Goal: Task Accomplishment & Management: Complete application form

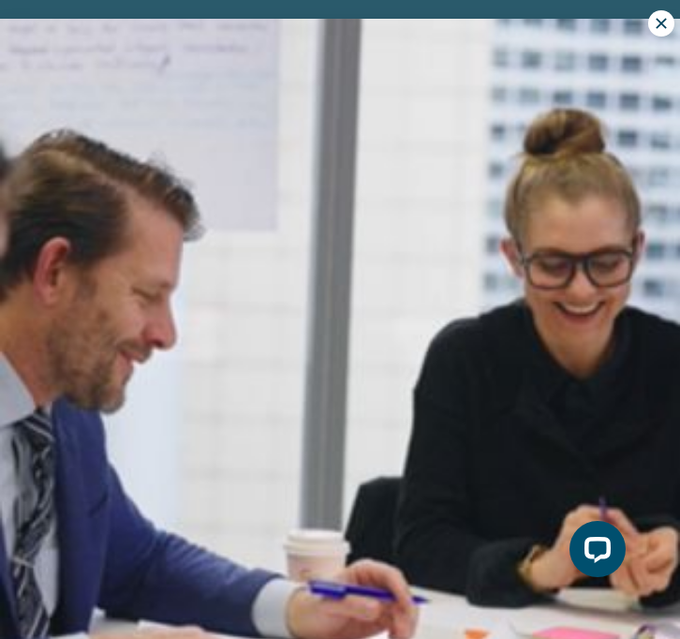
click at [662, 34] on button at bounding box center [661, 23] width 26 height 26
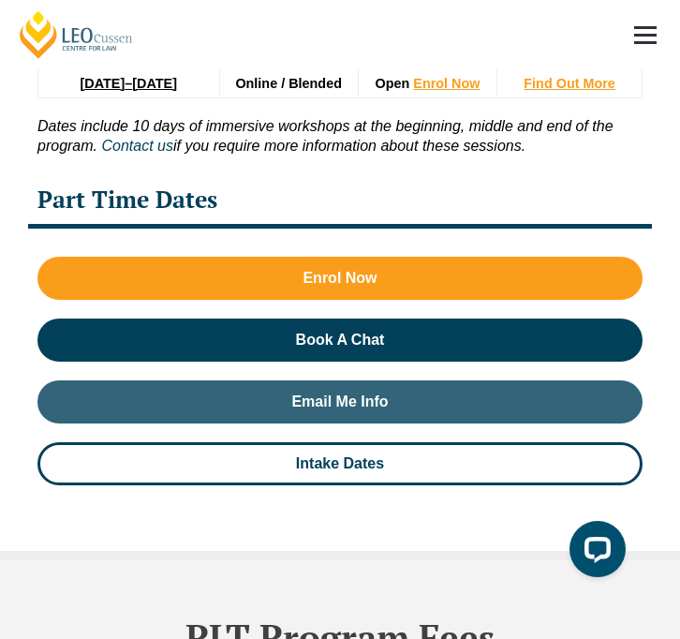
scroll to position [4436, 0]
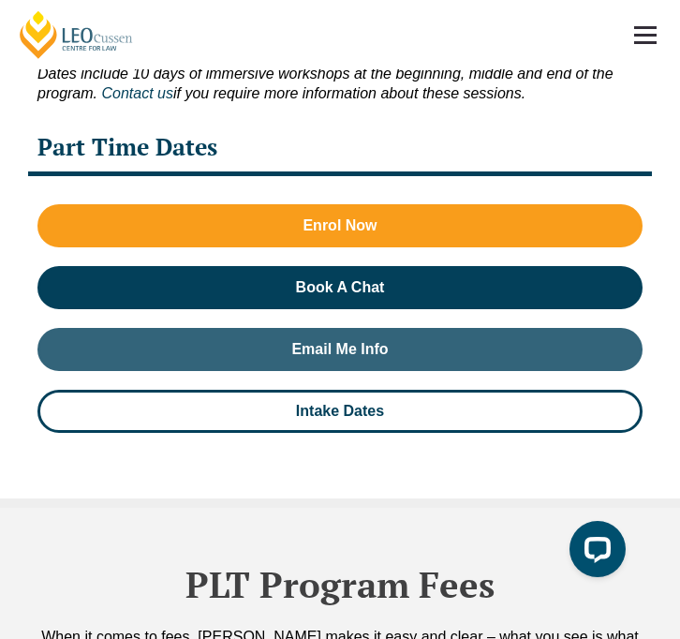
click at [214, 143] on div "Part Time Dates" at bounding box center [340, 150] width 624 height 54
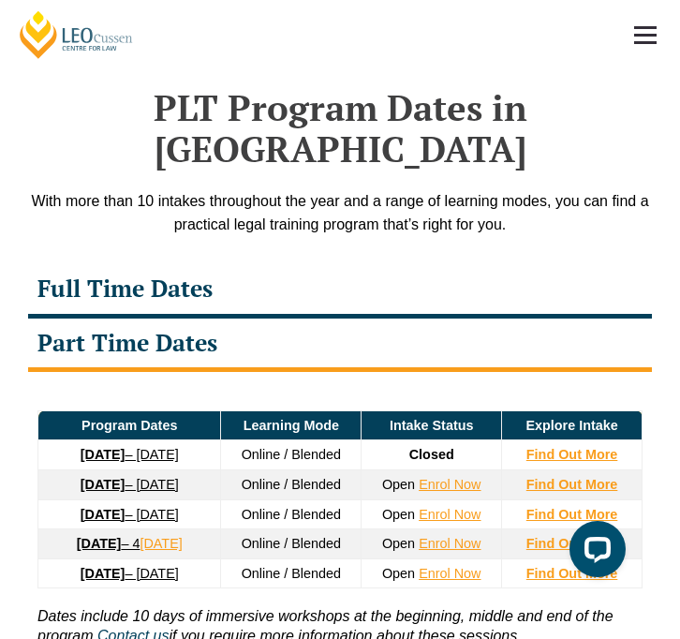
scroll to position [3790, 0]
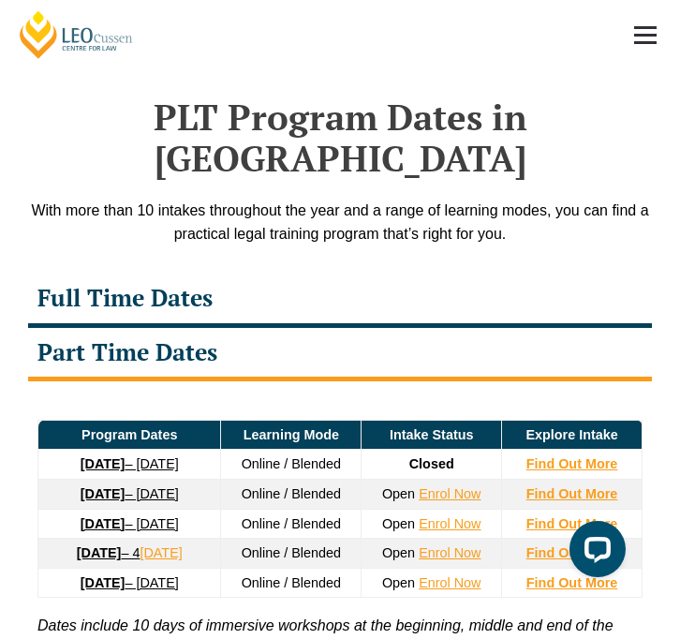
click at [216, 274] on div "Full Time Dates" at bounding box center [340, 301] width 624 height 54
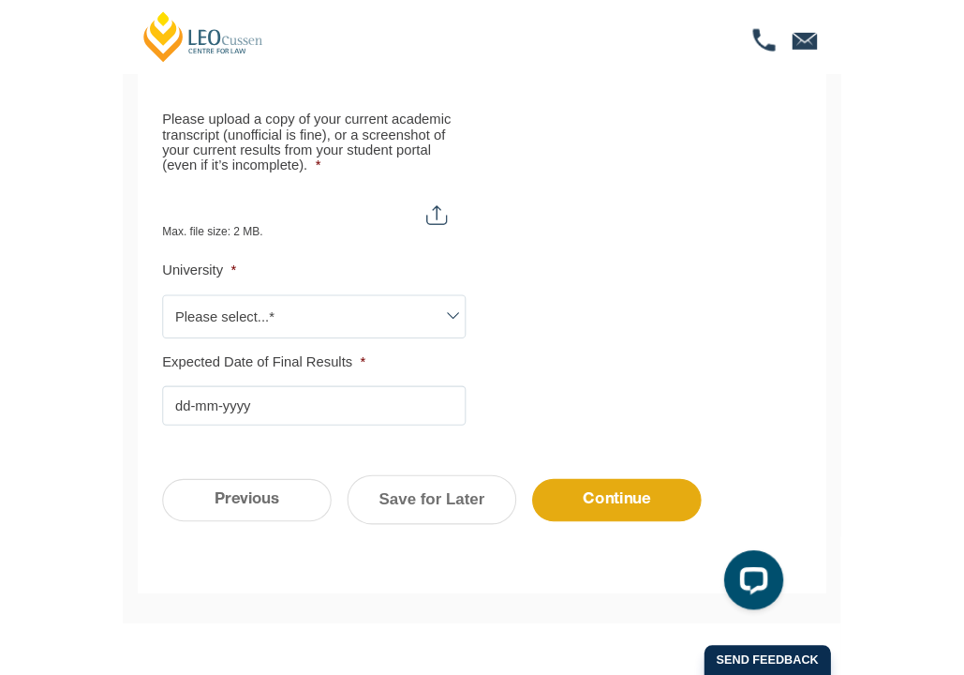
scroll to position [623, 0]
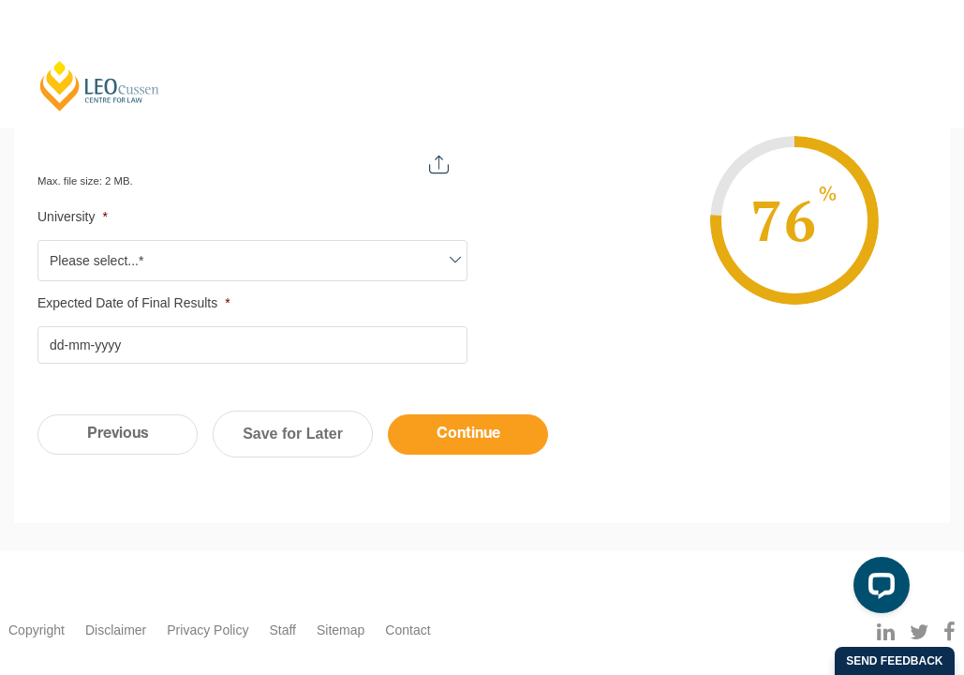
click at [486, 438] on input "Continue" at bounding box center [468, 434] width 160 height 40
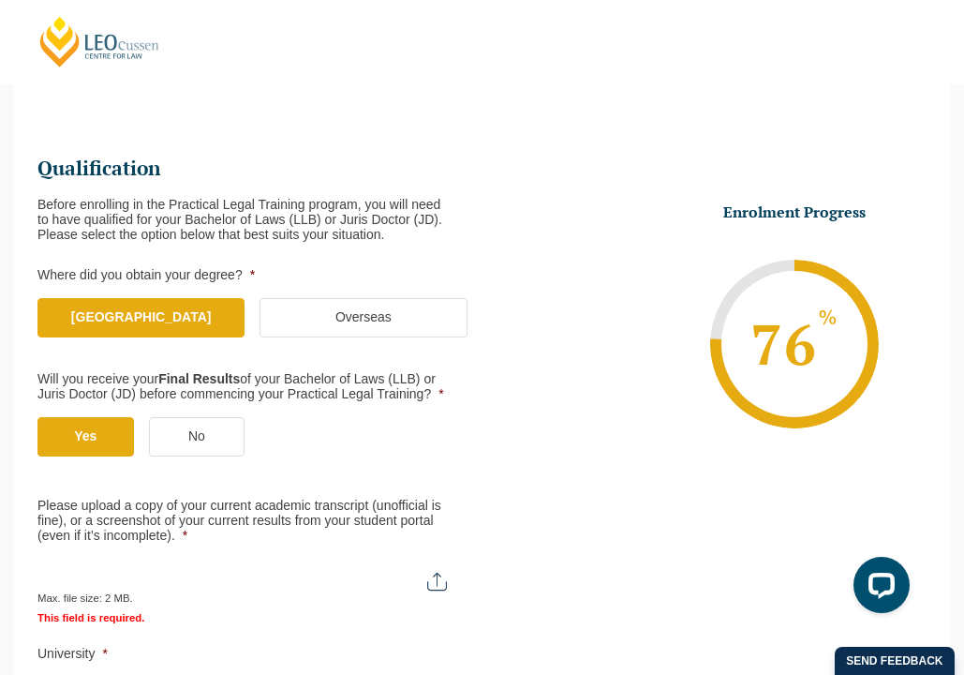
scroll to position [294, 0]
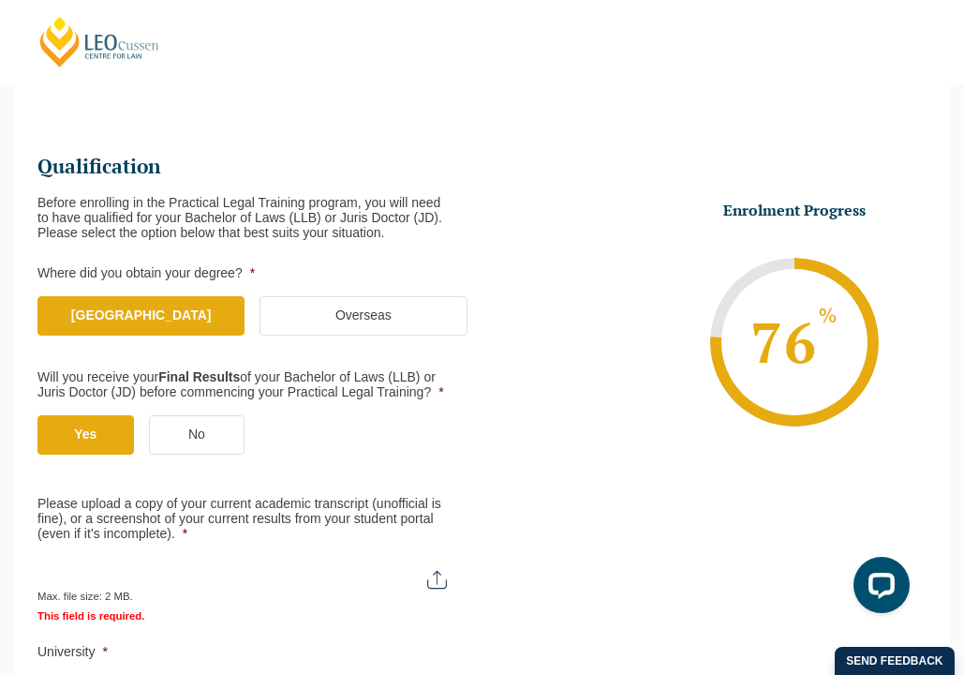
click at [386, 313] on label "Overseas" at bounding box center [363, 315] width 207 height 39
click at [0, 0] on input "Overseas" at bounding box center [0, 0] width 0 height 0
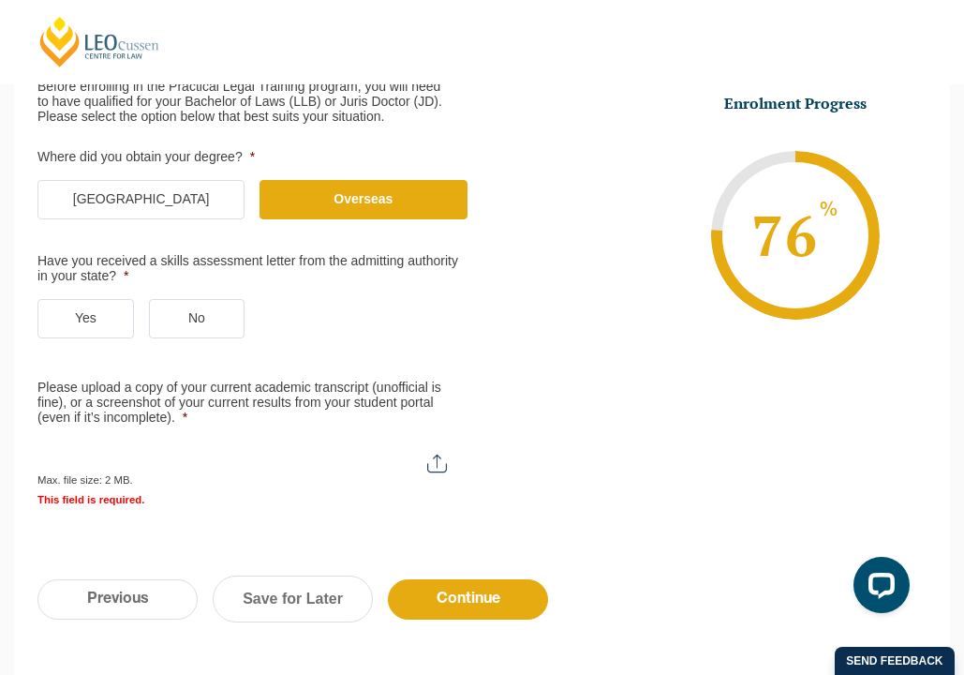
scroll to position [421, 0]
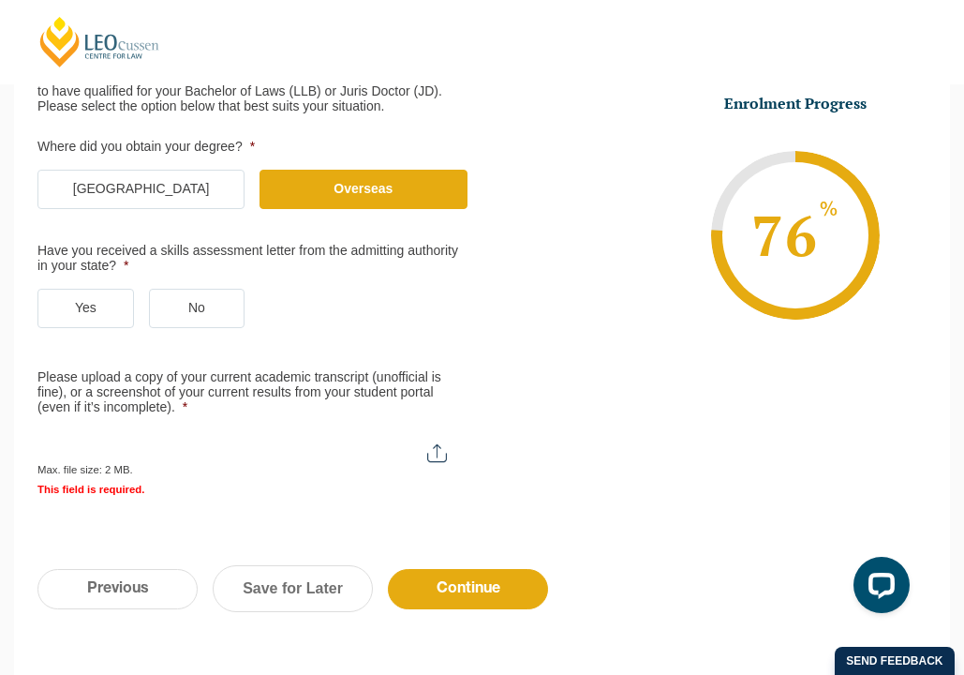
click at [172, 167] on li "Where did you obtain your degree? * Australia Overseas" at bounding box center [259, 184] width 445 height 89
click at [163, 193] on label "Australia" at bounding box center [140, 189] width 207 height 39
click at [0, 0] on input "Australia" at bounding box center [0, 0] width 0 height 0
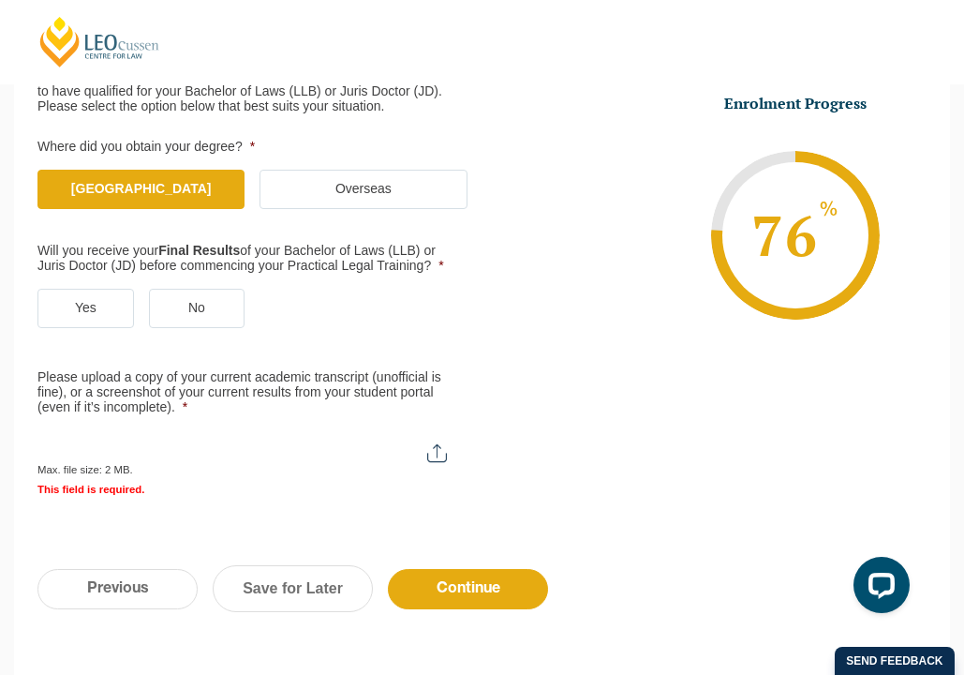
click at [100, 311] on label "Yes" at bounding box center [85, 308] width 97 height 39
click at [0, 0] on input "Yes" at bounding box center [0, 0] width 0 height 0
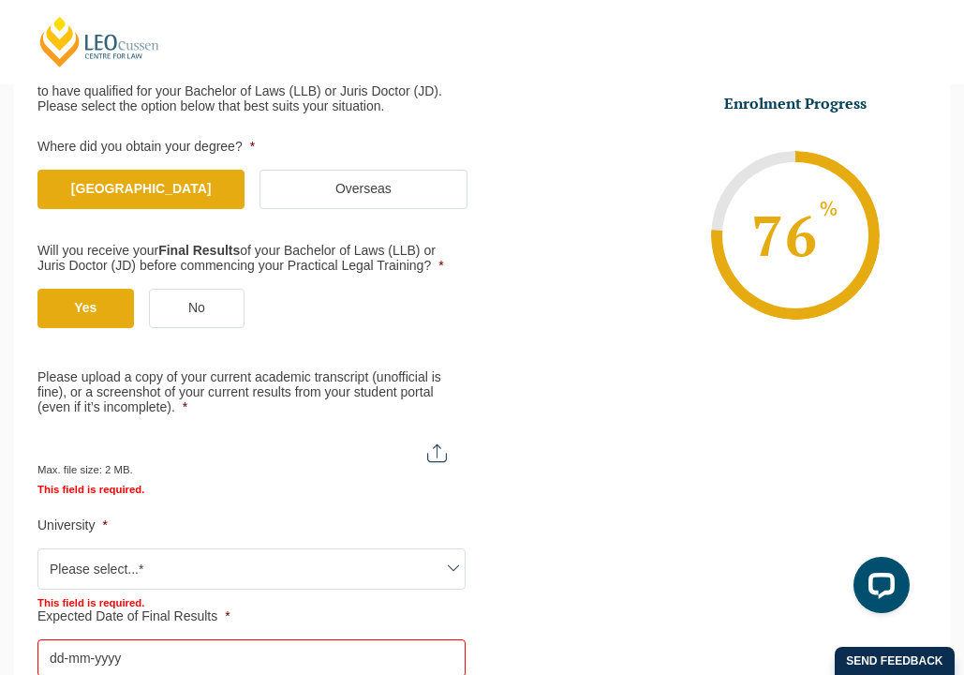
scroll to position [496, 0]
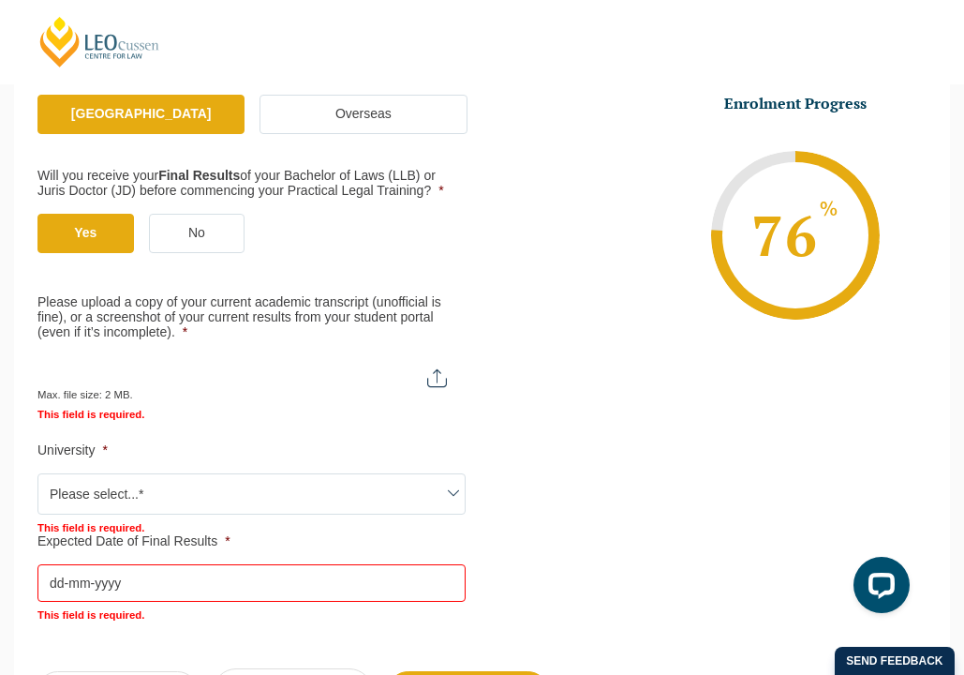
click at [138, 375] on input "Please upload a copy of your current academic transcript (unofficial is fine), …" at bounding box center [251, 371] width 428 height 32
click at [619, 323] on li "Enrolment Progress 76 % Form Progress Download Course Guide enrolment@leocussen…" at bounding box center [705, 235] width 445 height 282
click at [168, 482] on span "Please select...*" at bounding box center [251, 493] width 426 height 39
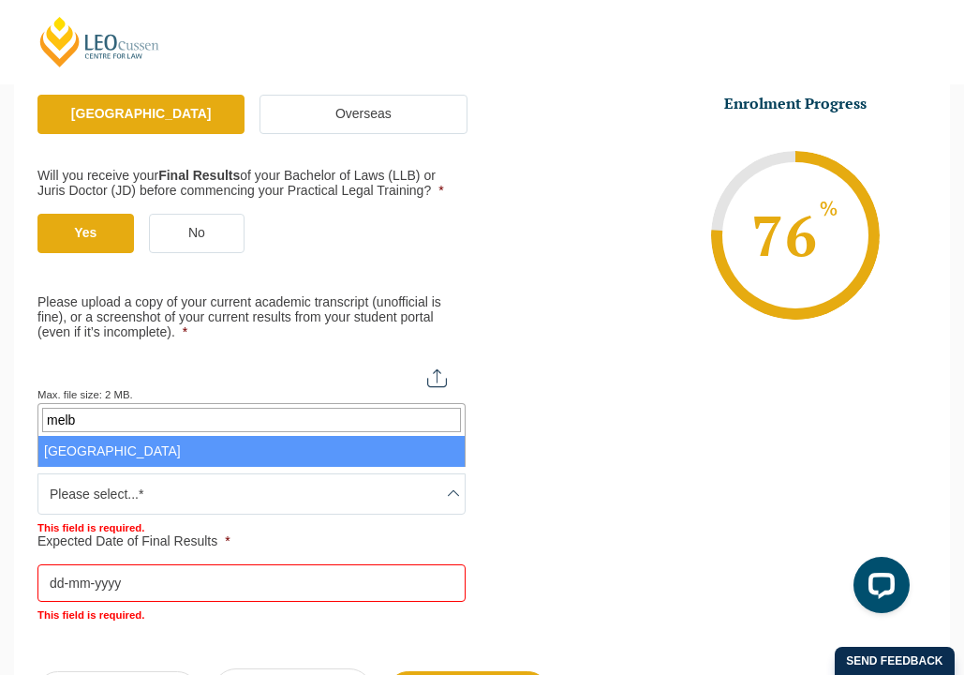
type input "melb"
select select "University of Melbourne"
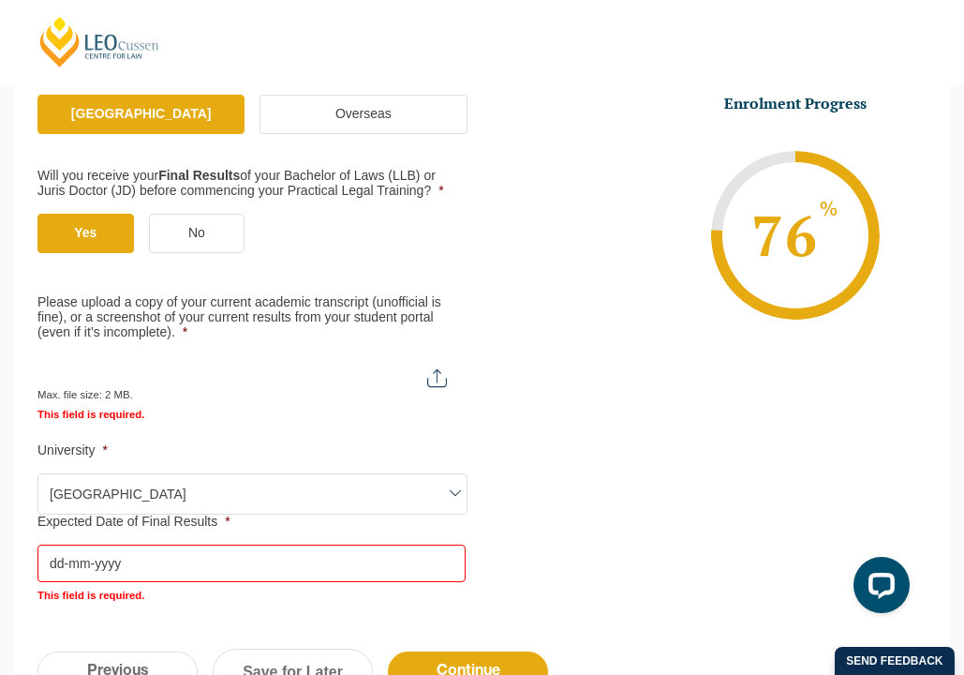
scroll to position [541, 0]
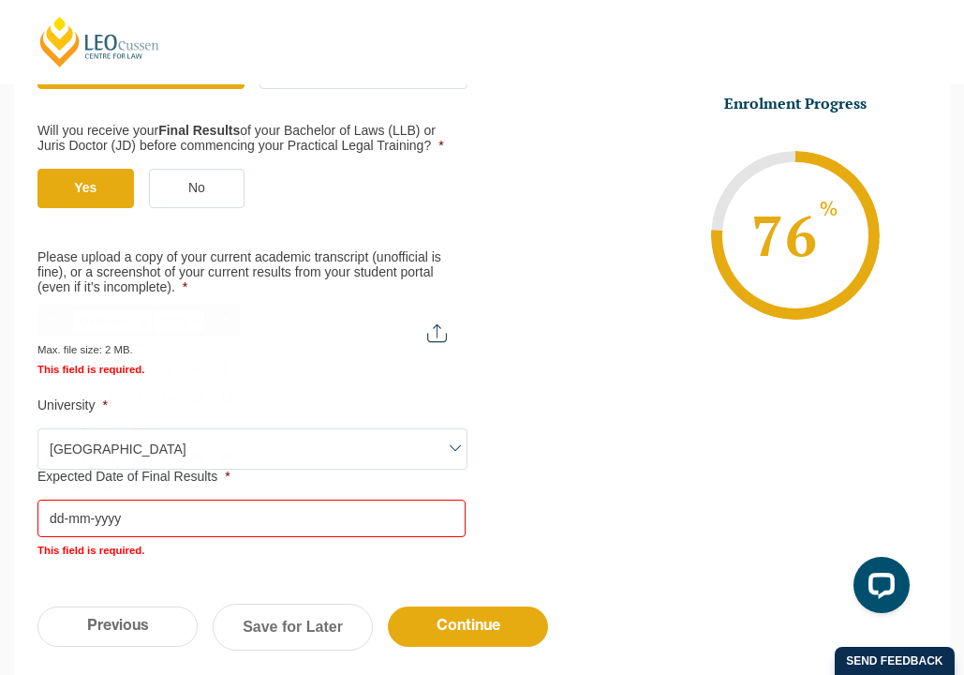
click at [158, 514] on input "Expected Date of Final Results *" at bounding box center [251, 517] width 428 height 37
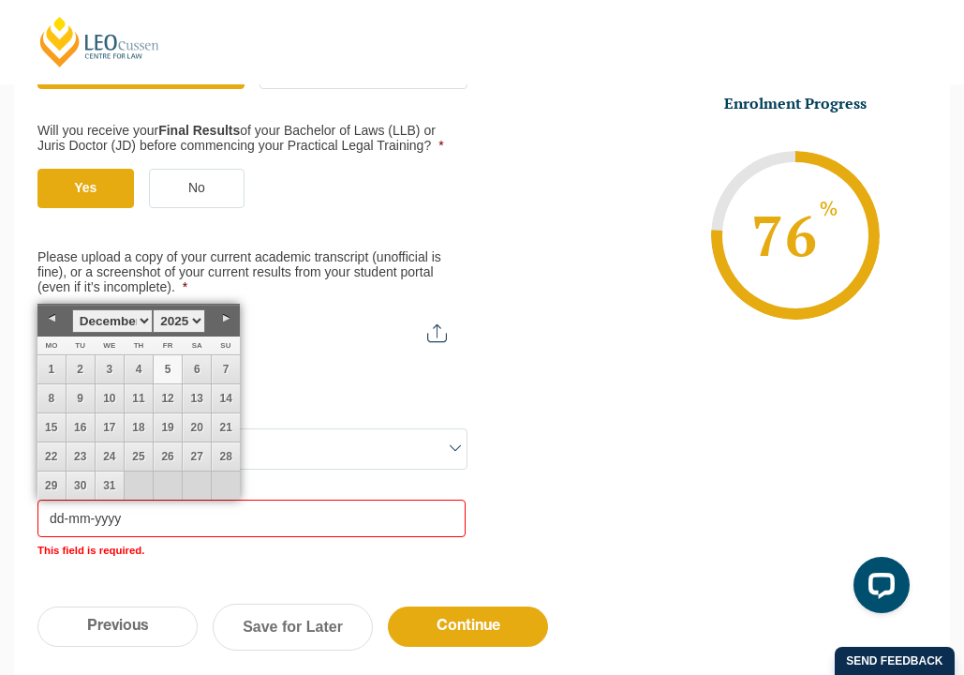
click at [172, 370] on link "5" at bounding box center [168, 369] width 28 height 28
type input "05-12-2025"
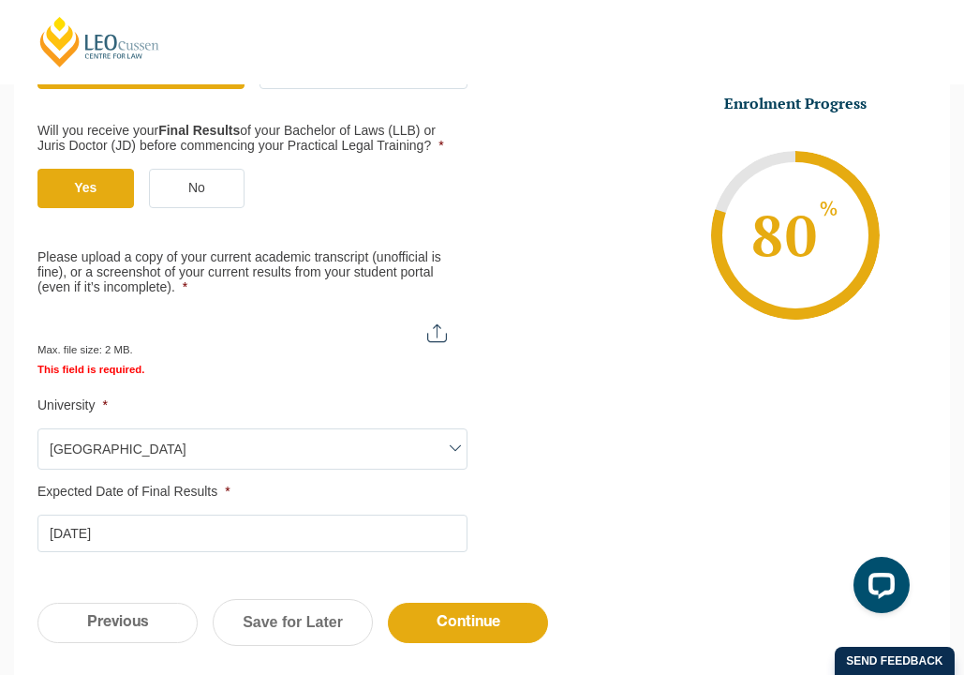
click at [150, 336] on input "Please upload a copy of your current academic transcript (unofficial is fine), …" at bounding box center [251, 326] width 428 height 32
click at [369, 331] on input "Please upload a copy of your current academic transcript (unofficial is fine), …" at bounding box center [251, 326] width 428 height 32
type input "C:\fakepath\StatementofResults-1177994-08_Oct_2025.pdf"
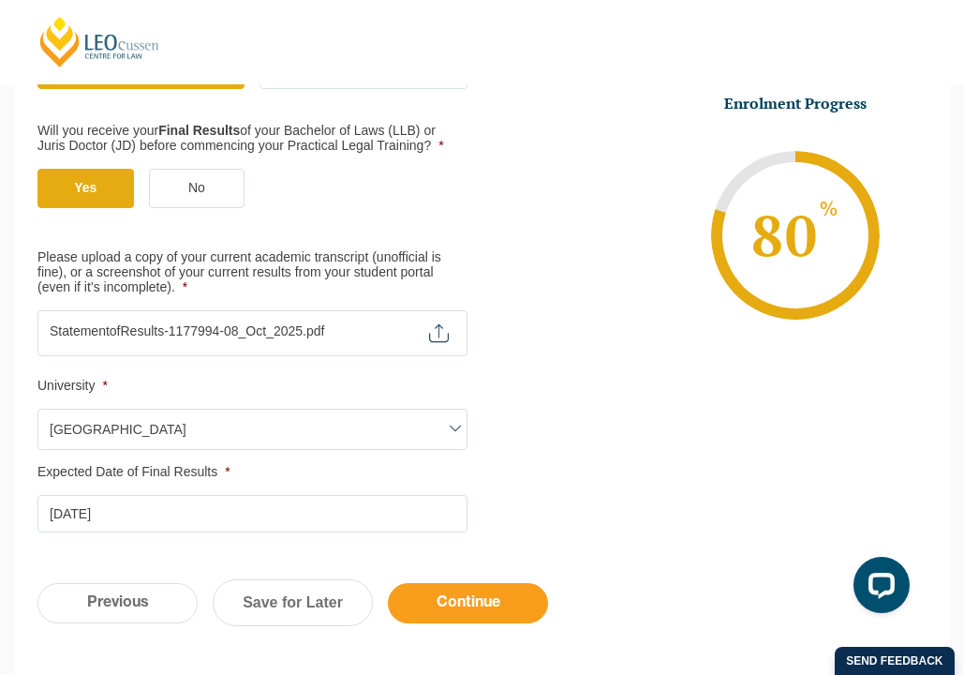
click at [511, 602] on input "Continue" at bounding box center [468, 603] width 160 height 40
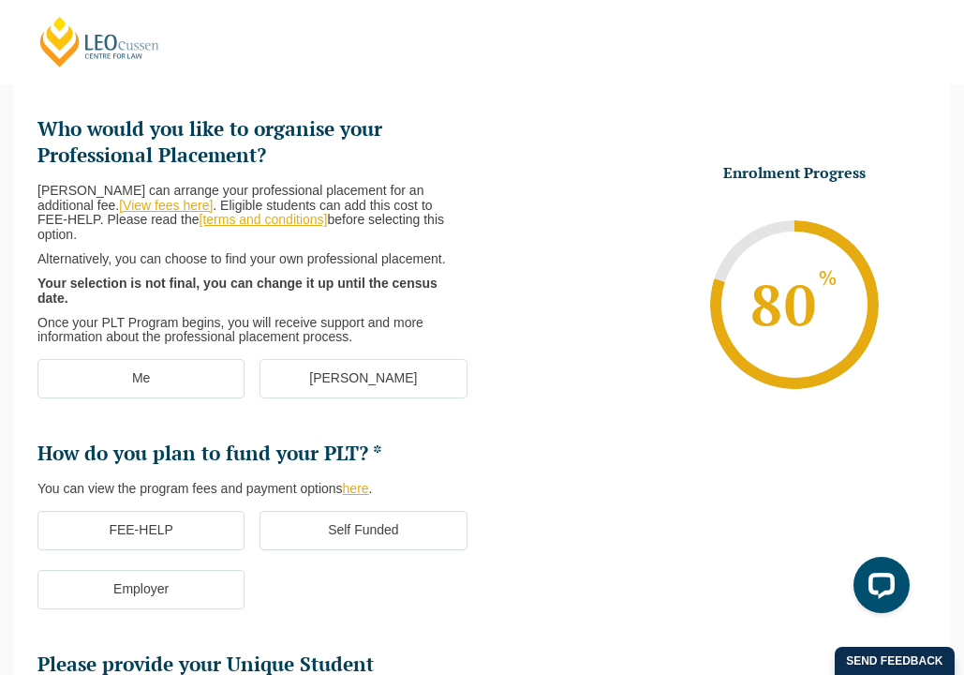
scroll to position [246, 0]
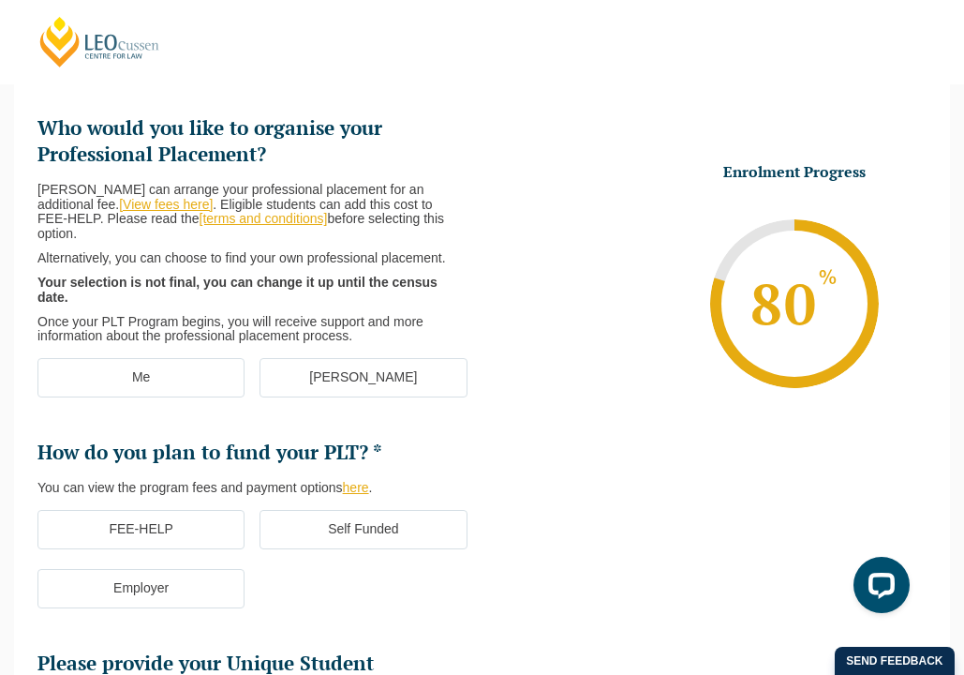
click at [342, 358] on label "[PERSON_NAME]" at bounding box center [363, 377] width 207 height 39
click at [0, 0] on input "[PERSON_NAME]" at bounding box center [0, 0] width 0 height 0
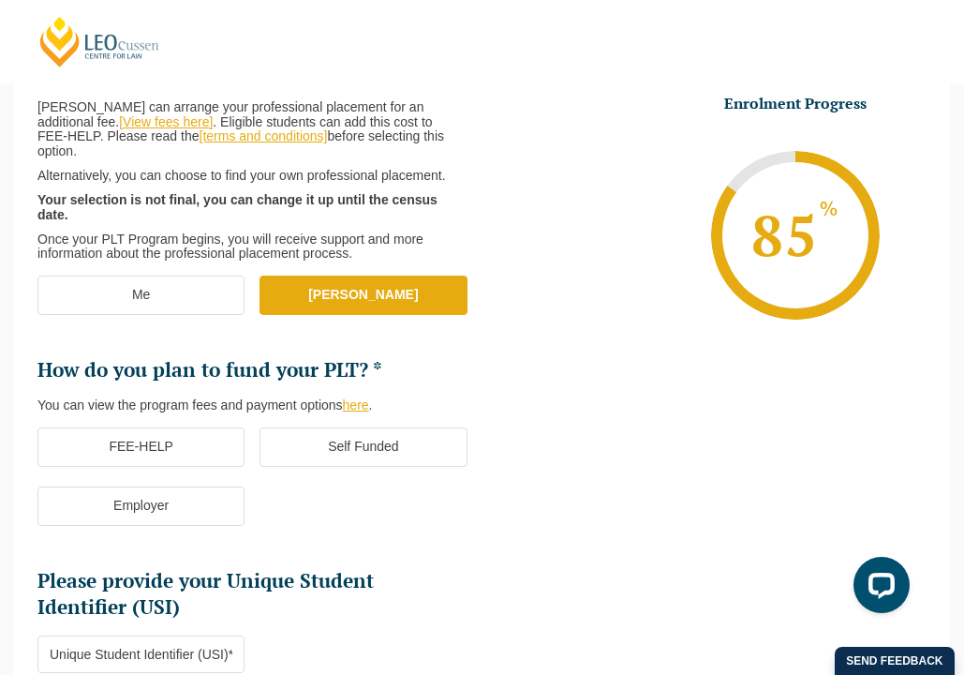
scroll to position [330, 0]
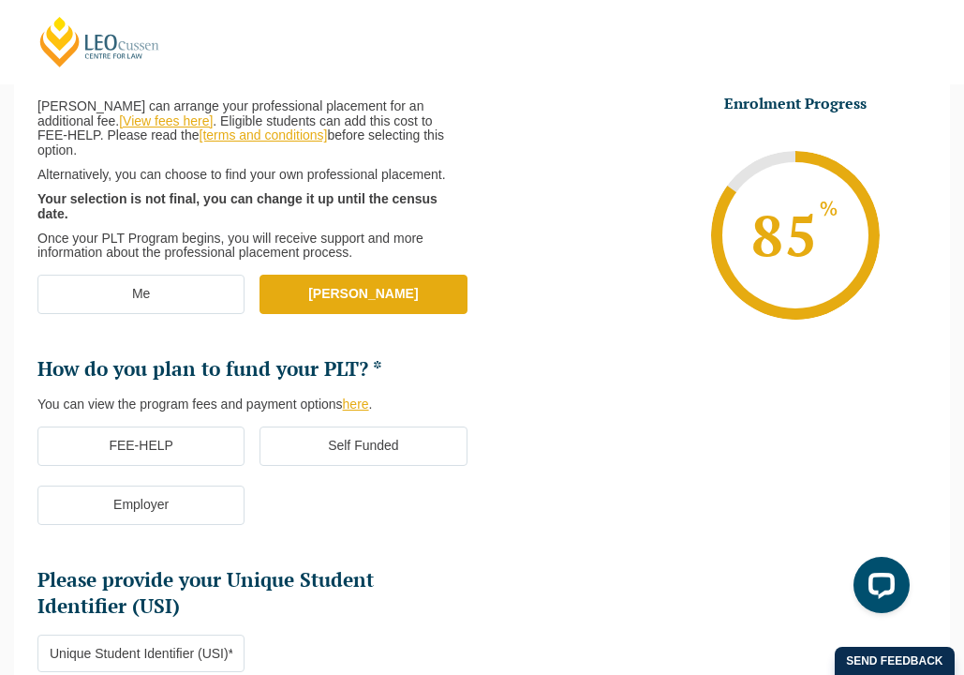
click at [322, 426] on label "Self Funded" at bounding box center [363, 445] width 207 height 39
click at [0, 0] on input "Self Funded" at bounding box center [0, 0] width 0 height 0
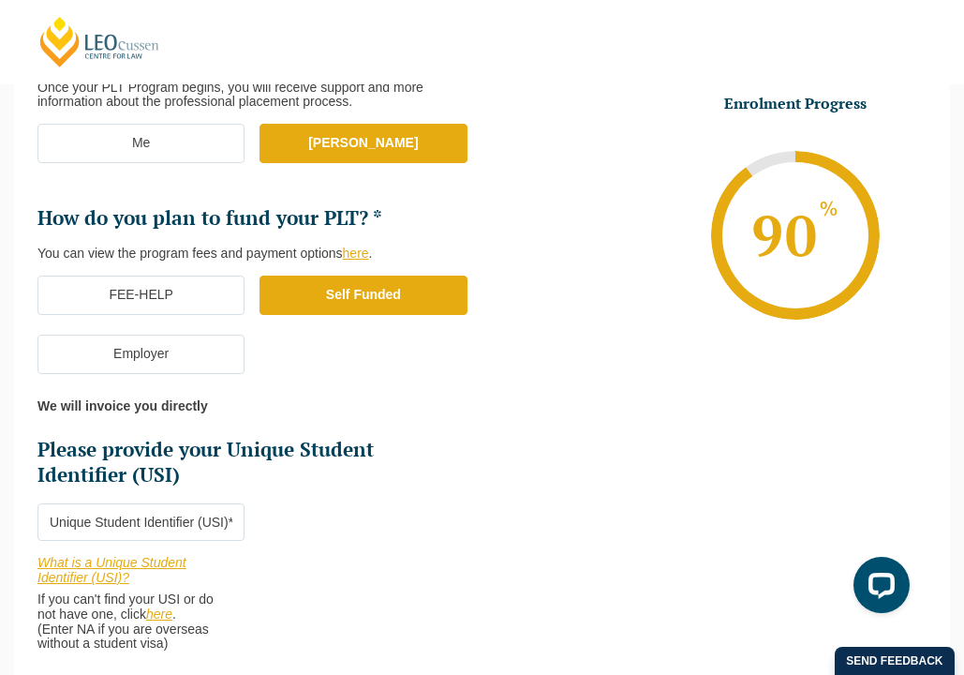
scroll to position [488, 0]
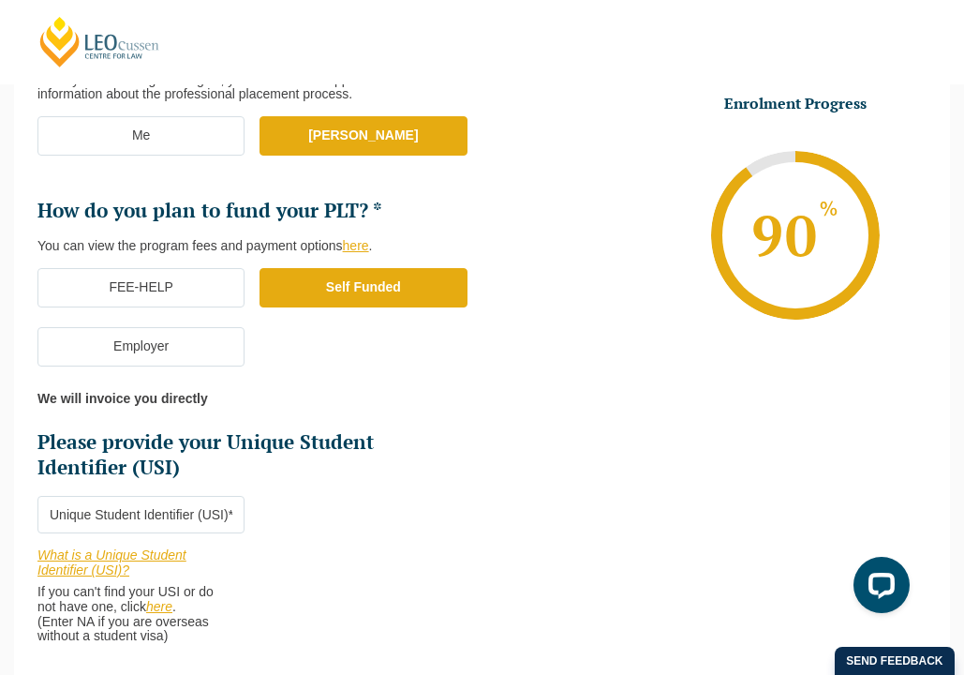
click at [148, 496] on input "Please provide your Unique Student Identifier (USI) *" at bounding box center [140, 514] width 207 height 37
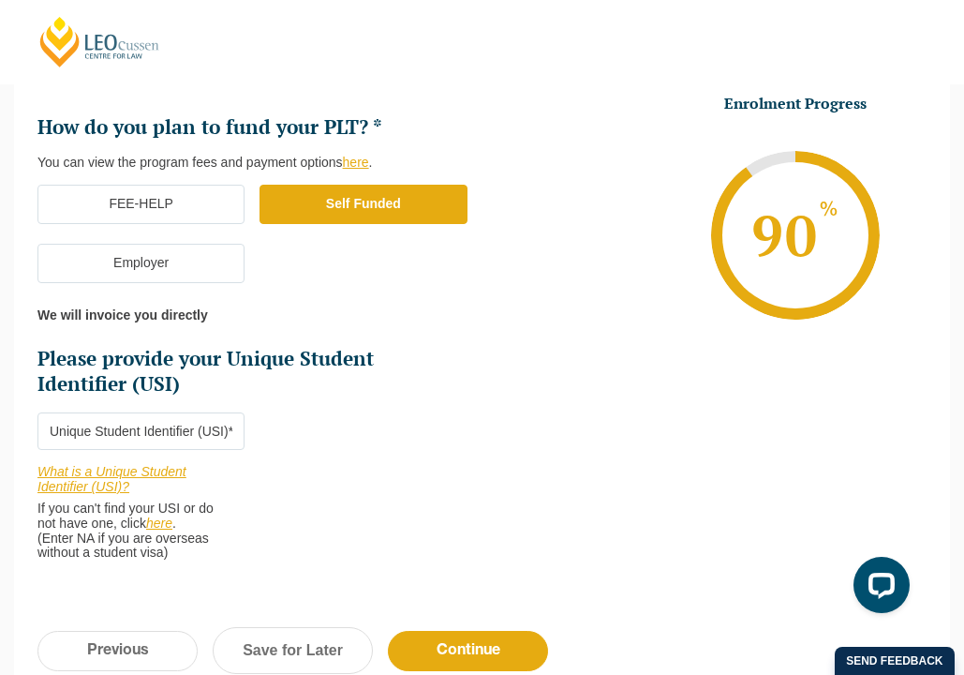
scroll to position [575, 0]
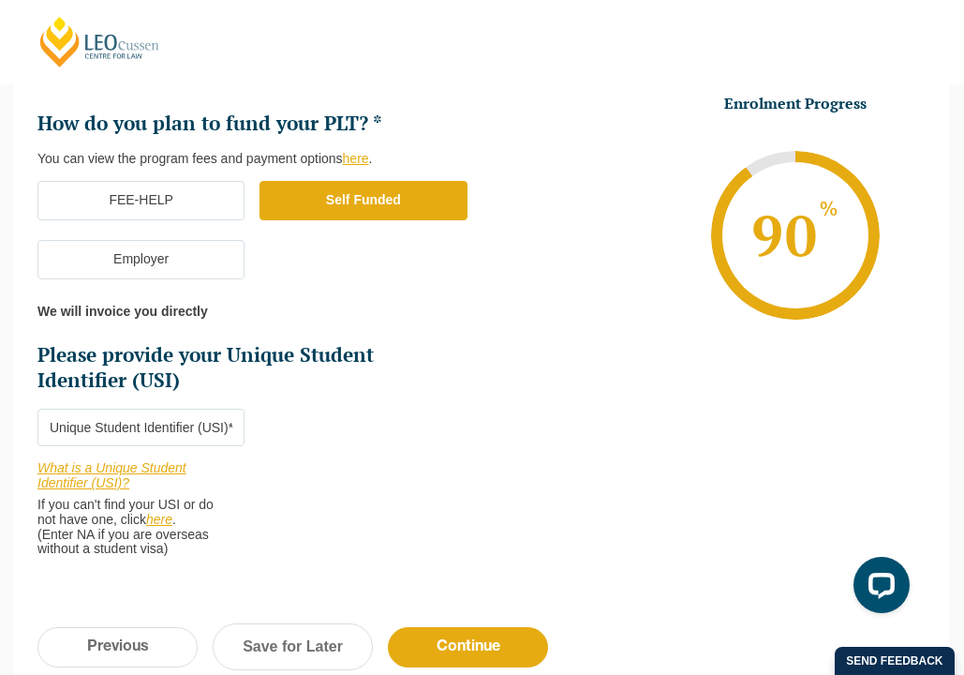
click at [85, 409] on input "Please provide your Unique Student Identifier (USI) *" at bounding box center [140, 427] width 207 height 37
paste input "PBTCATNYPN"
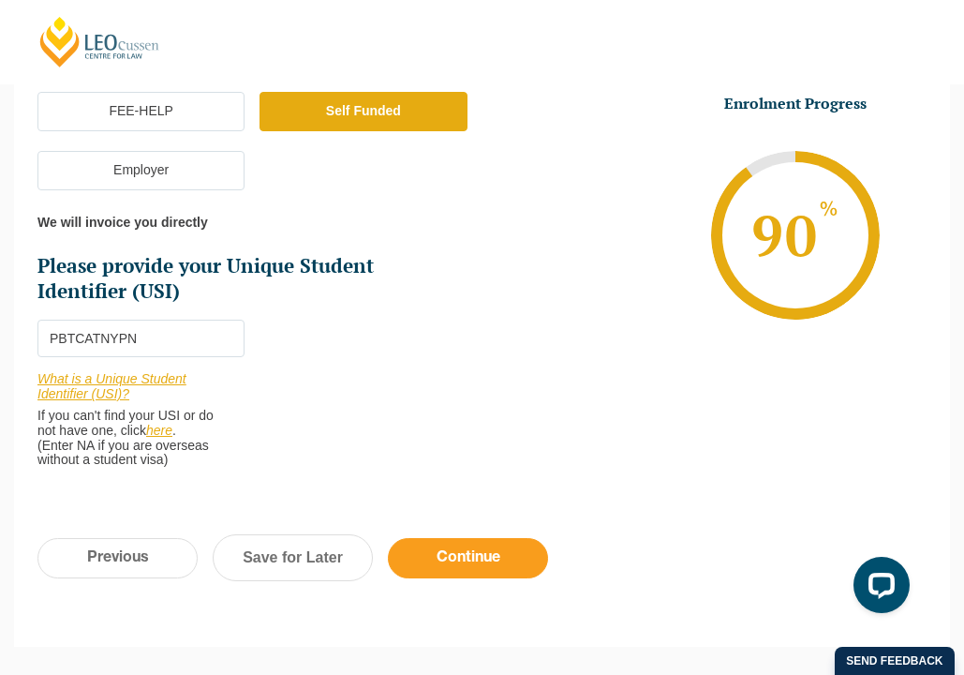
scroll to position [673, 0]
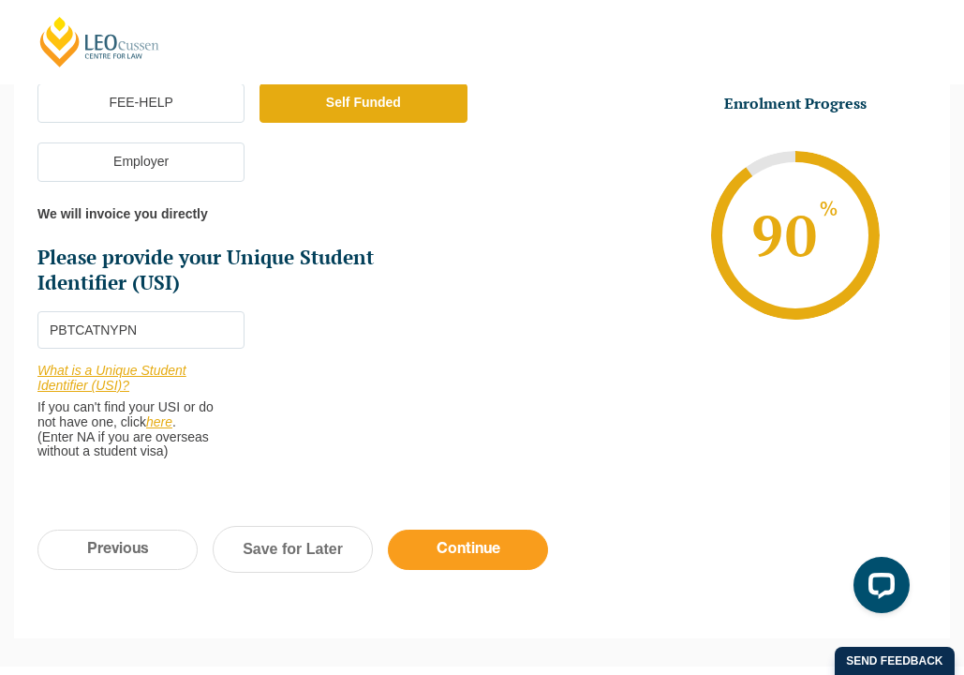
type input "PBTCATNYPN"
click at [483, 529] on input "Continue" at bounding box center [468, 549] width 160 height 40
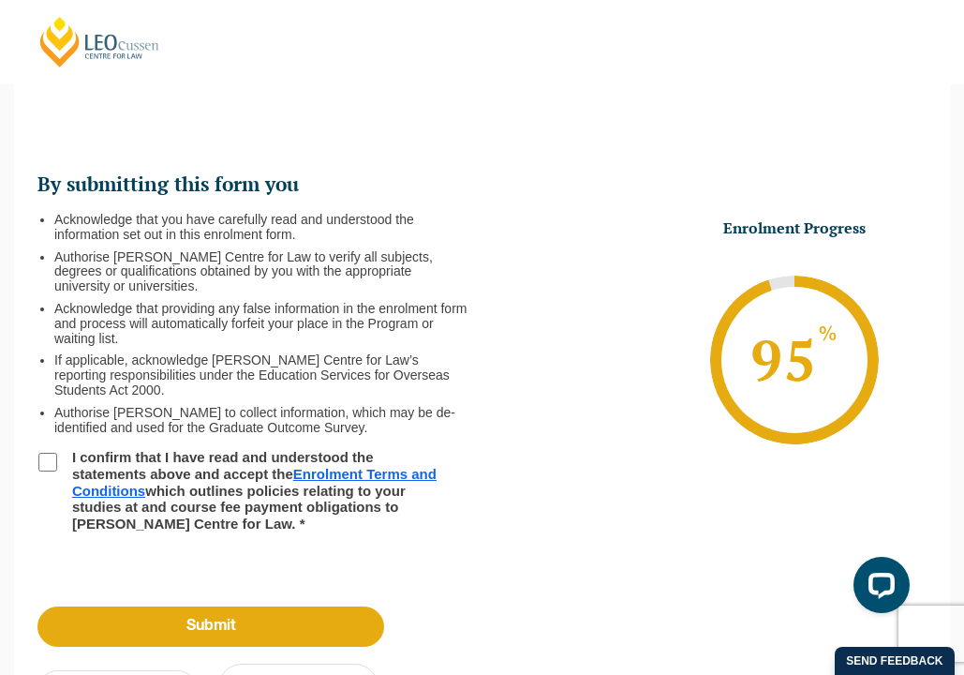
scroll to position [193, 0]
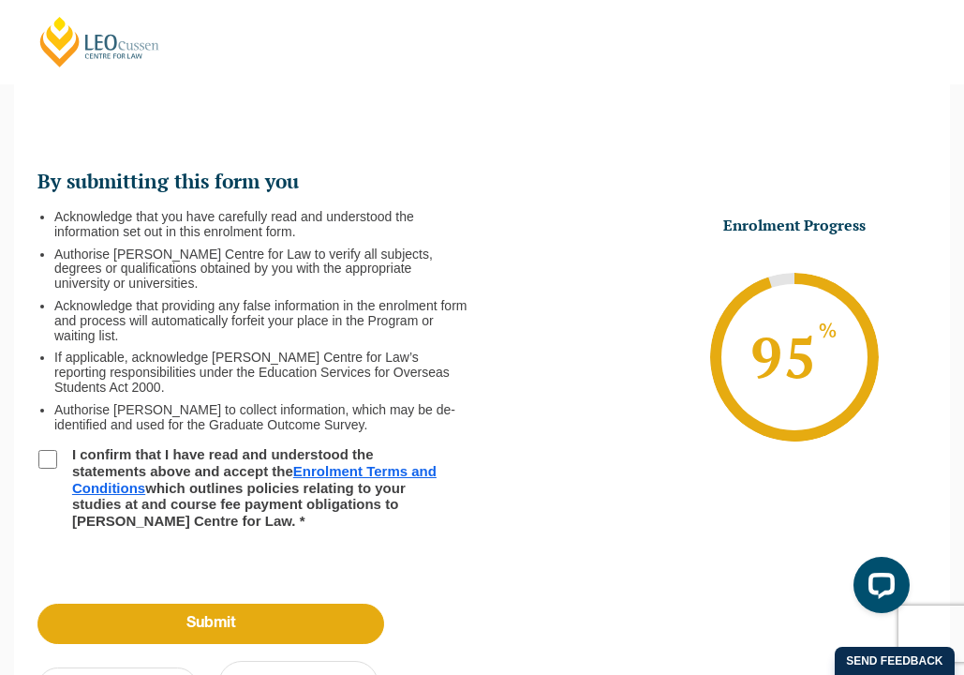
click at [53, 450] on input "I confirm that I have read and understood the statements above and accept the E…" at bounding box center [47, 459] width 19 height 19
checkbox input "true"
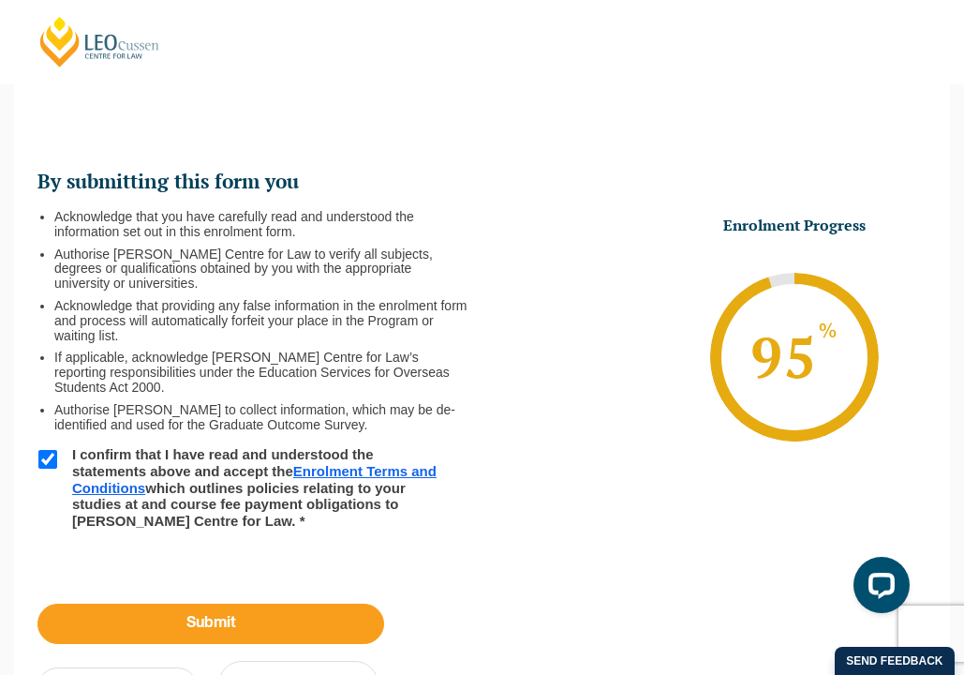
click at [202, 604] on input "Submit" at bounding box center [210, 623] width 347 height 40
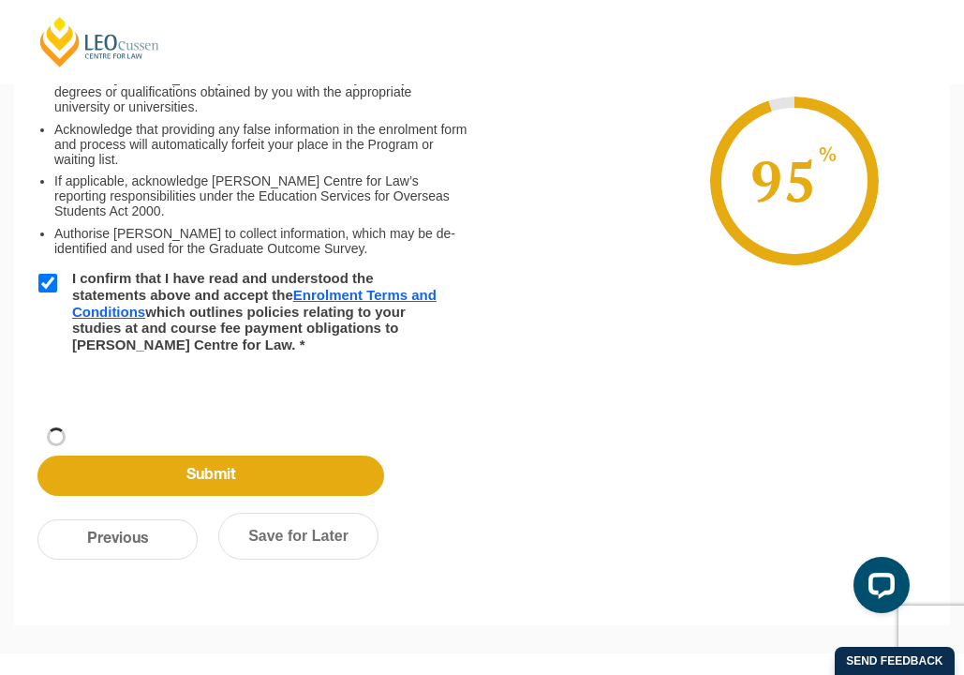
scroll to position [370, 0]
